Goal: Find specific page/section: Find specific page/section

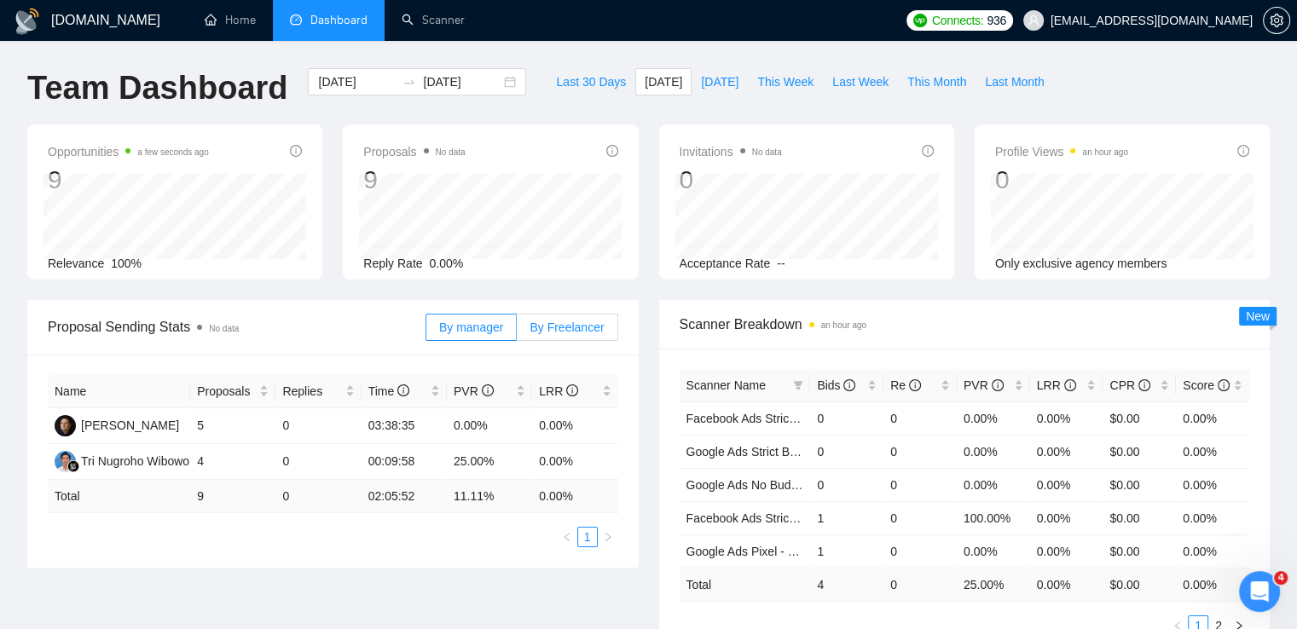
click at [583, 317] on label "By Freelancer" at bounding box center [567, 327] width 101 height 27
click at [517, 332] on input "By Freelancer" at bounding box center [517, 332] width 0 height 0
